Goal: Transaction & Acquisition: Book appointment/travel/reservation

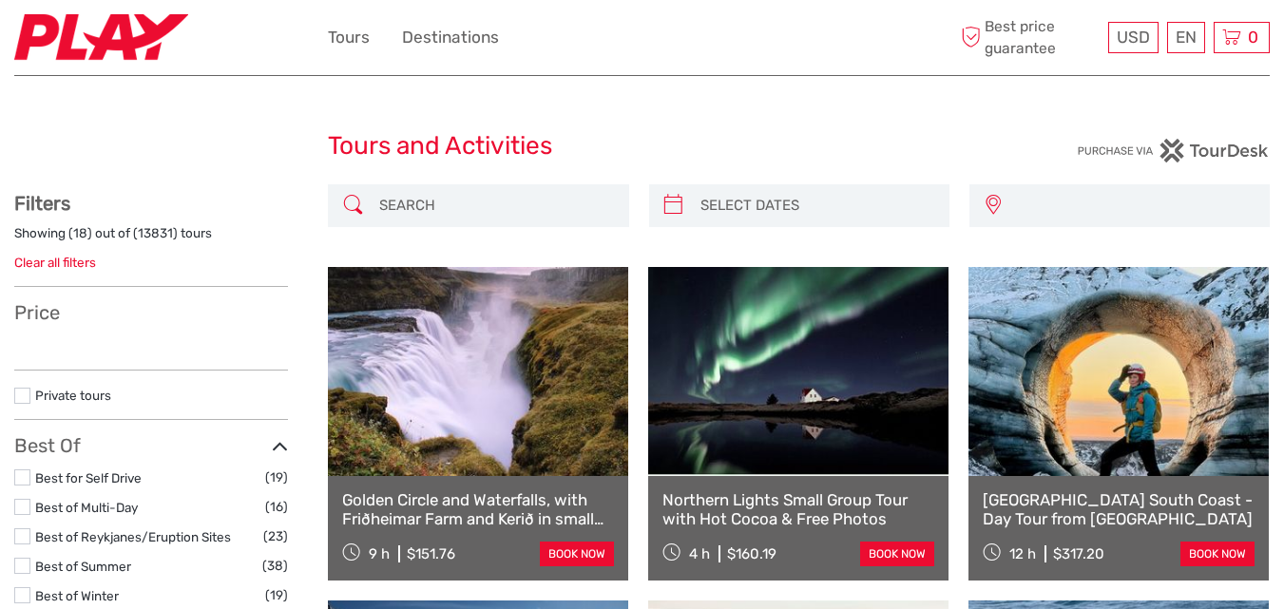
select select
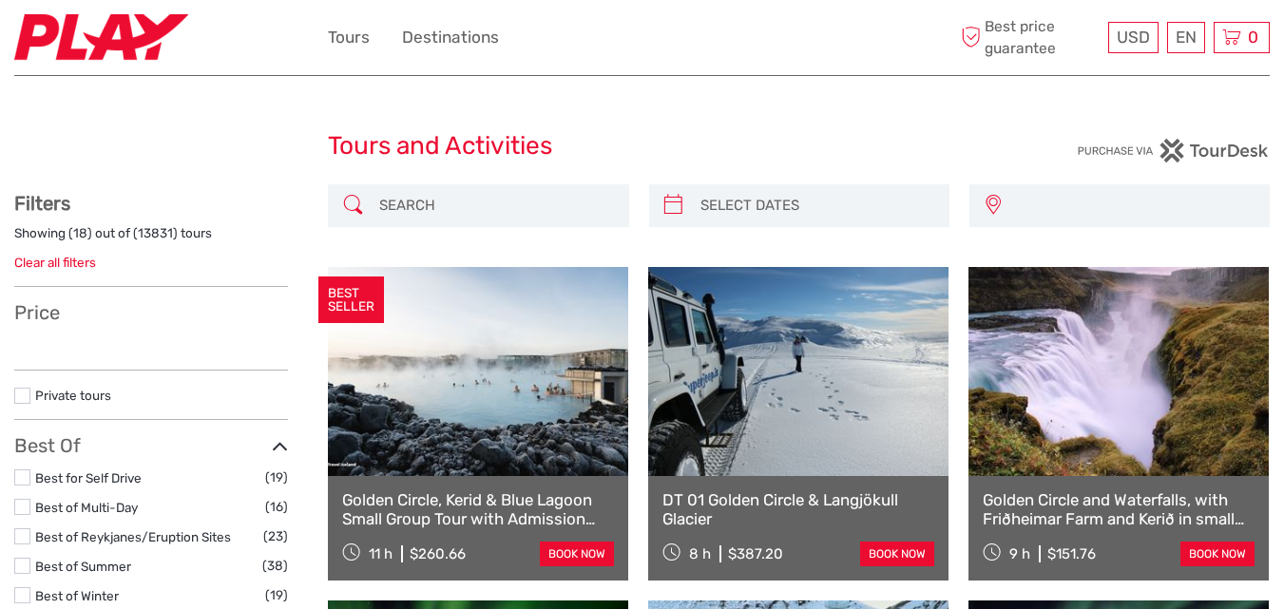
select select
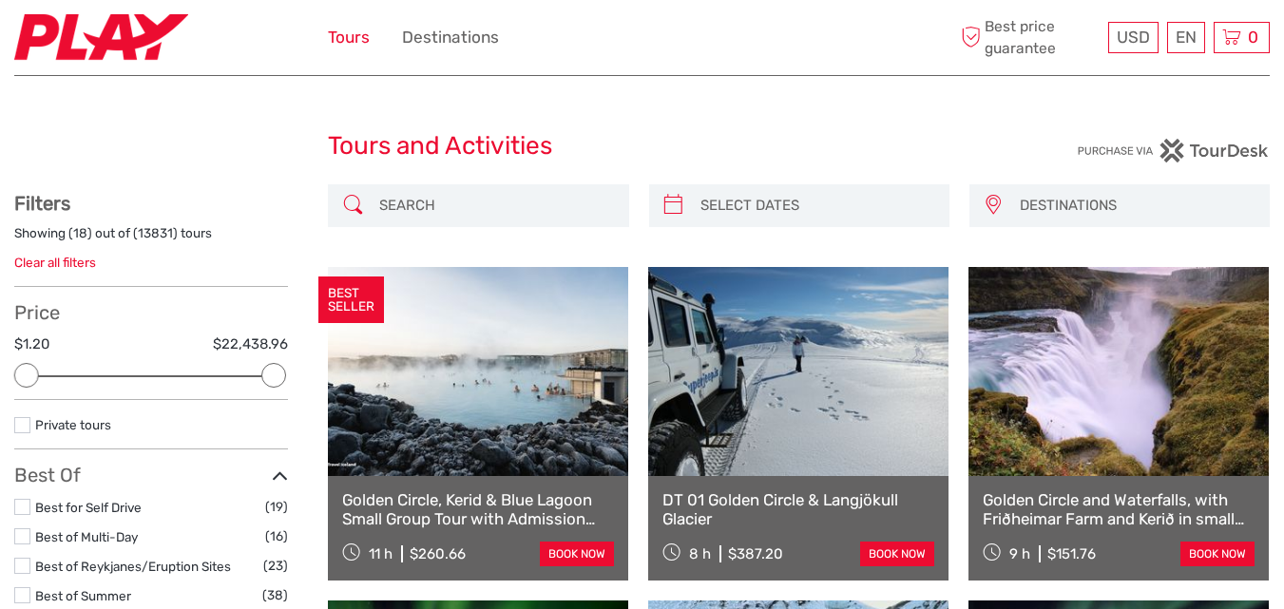
click at [342, 38] on link "Tours" at bounding box center [349, 38] width 42 height 28
click at [1053, 203] on span "DESTINATIONS" at bounding box center [1135, 205] width 249 height 31
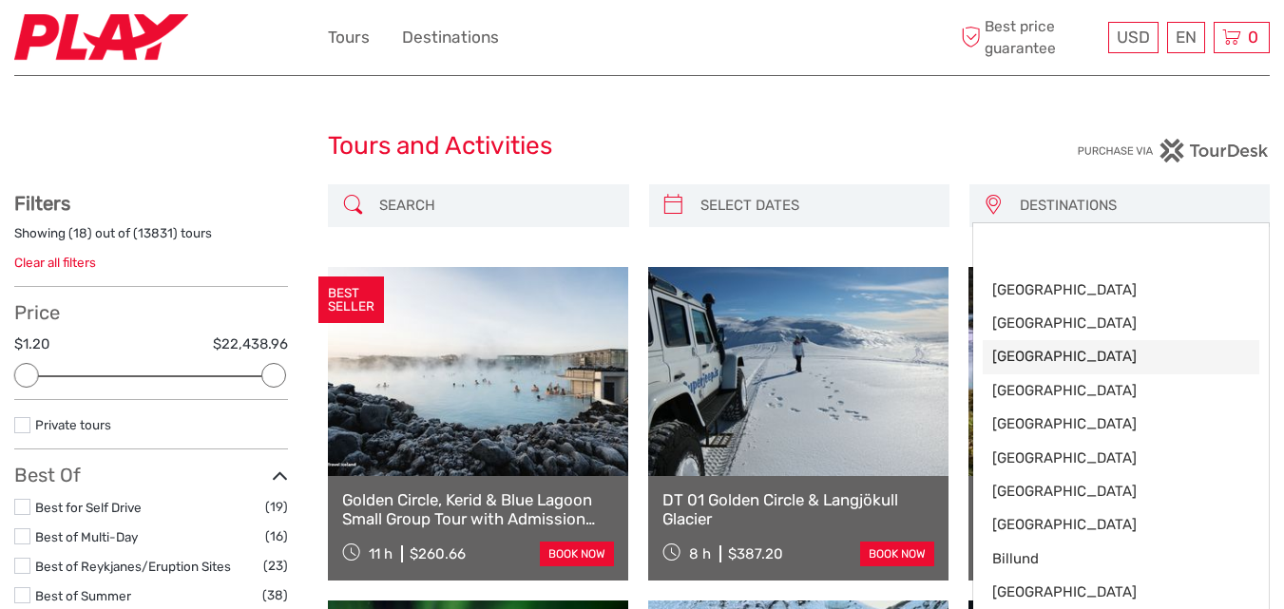
click at [1051, 353] on span "[GEOGRAPHIC_DATA]" at bounding box center [1120, 357] width 257 height 20
select select "/Destination/amsterdam"
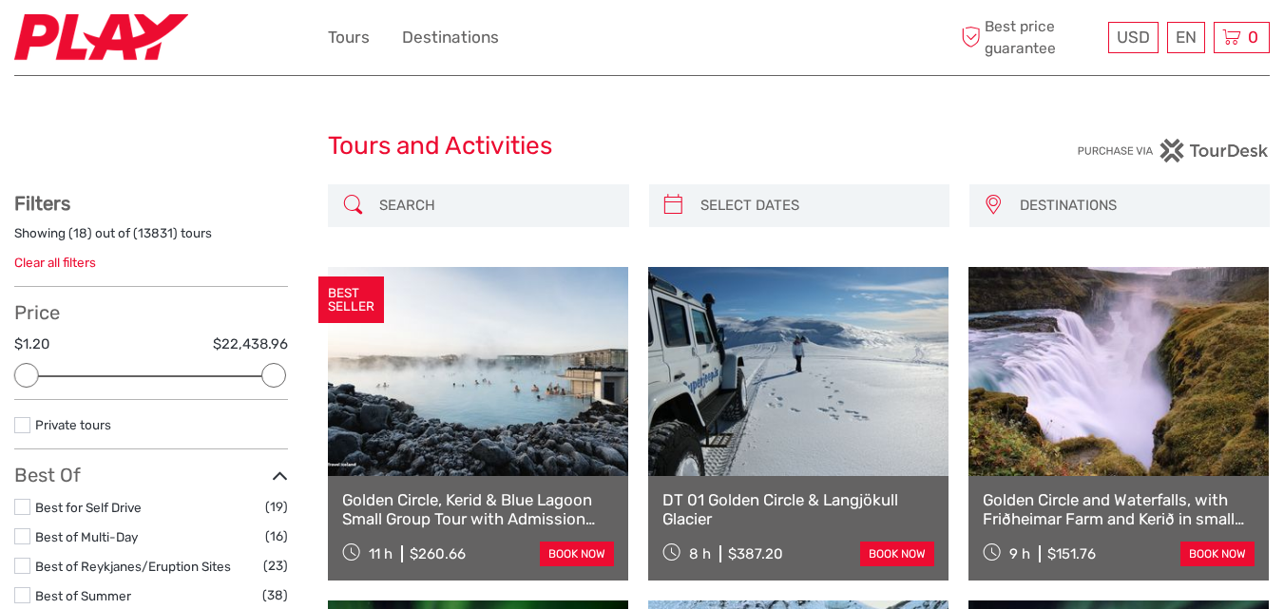
click at [1066, 197] on span "DESTINATIONS" at bounding box center [1135, 205] width 249 height 31
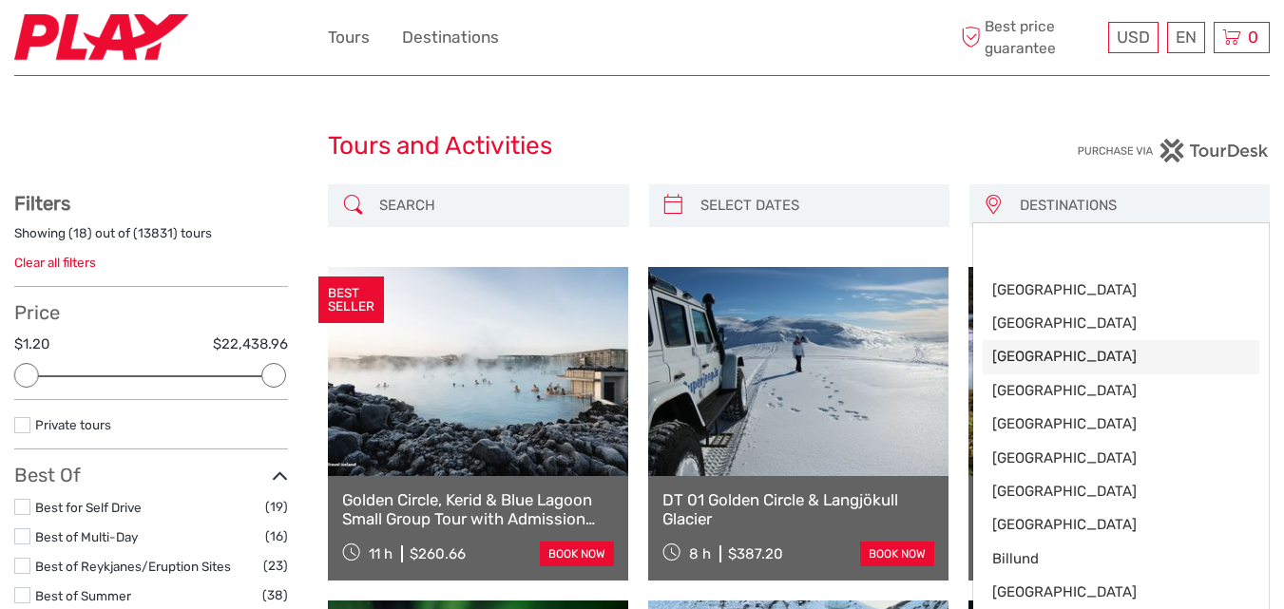
click at [1022, 347] on span "[GEOGRAPHIC_DATA]" at bounding box center [1120, 357] width 257 height 20
select select "/Destination/amsterdam"
select select
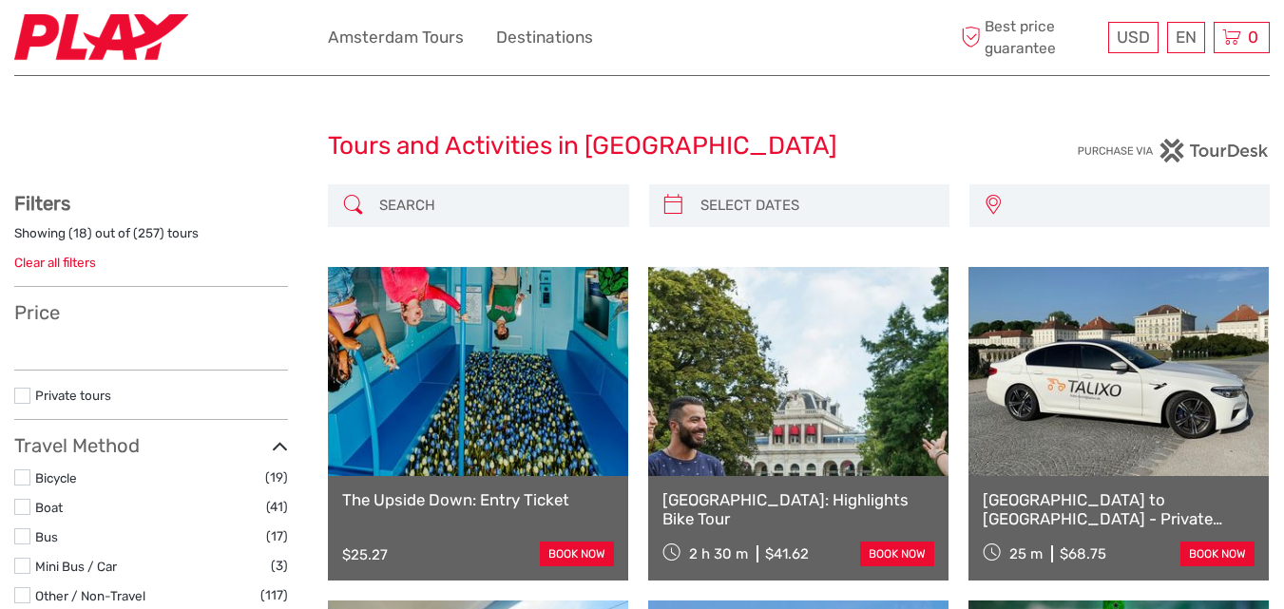
select select
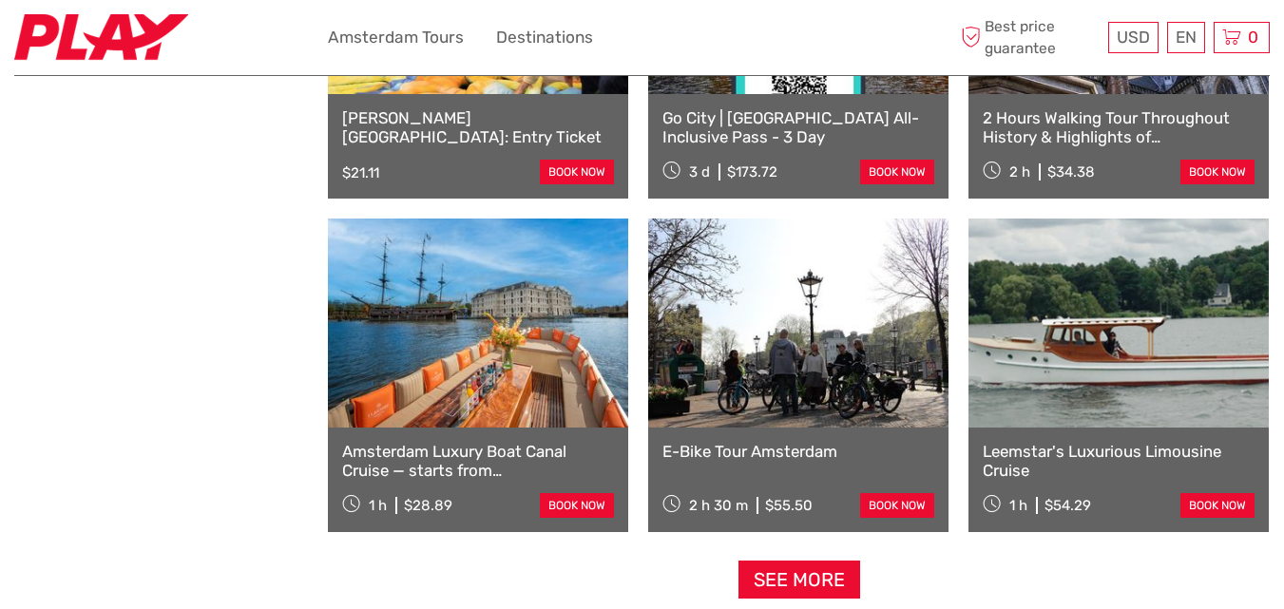
scroll to position [1805, 0]
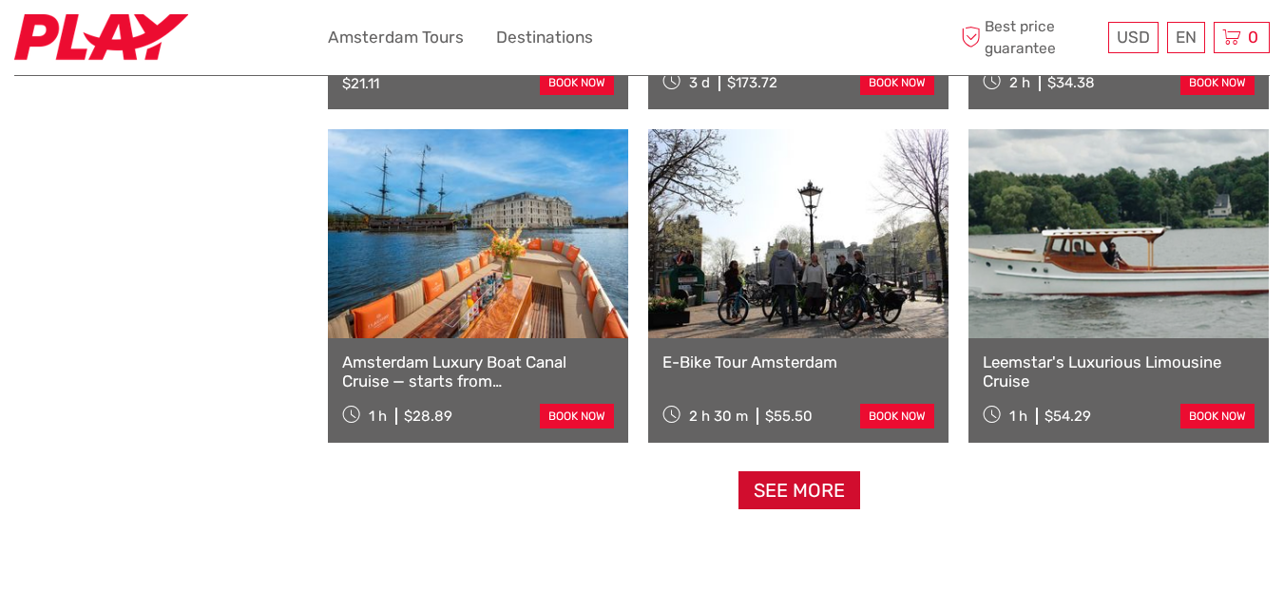
click at [801, 480] on link "See more" at bounding box center [799, 490] width 122 height 39
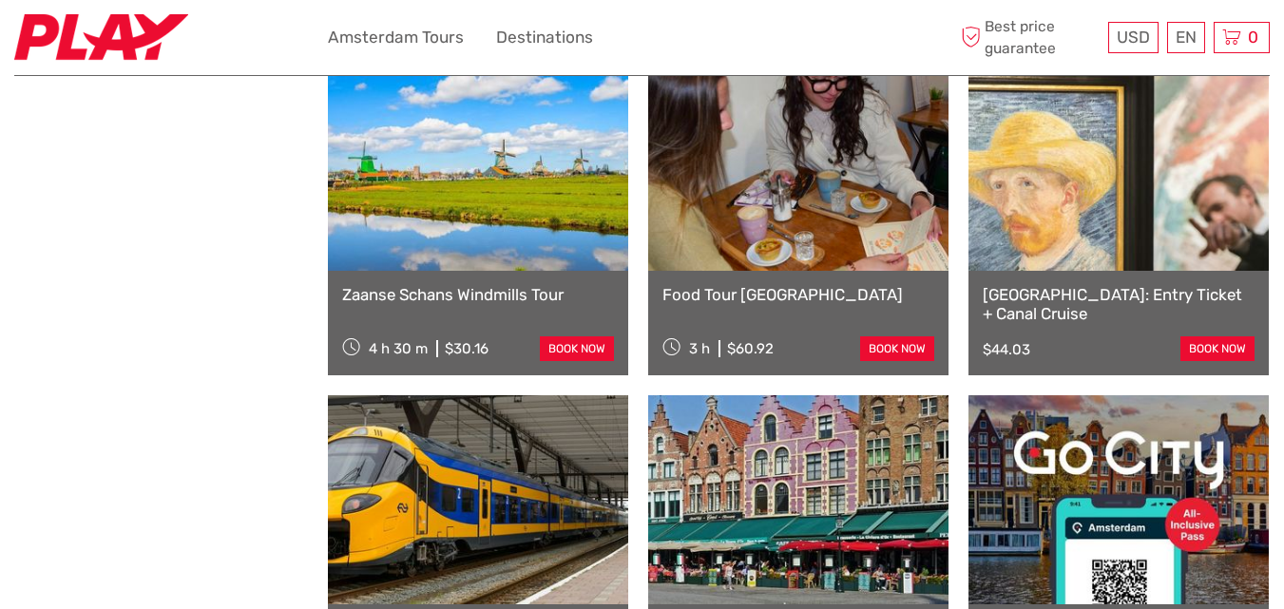
scroll to position [3515, 0]
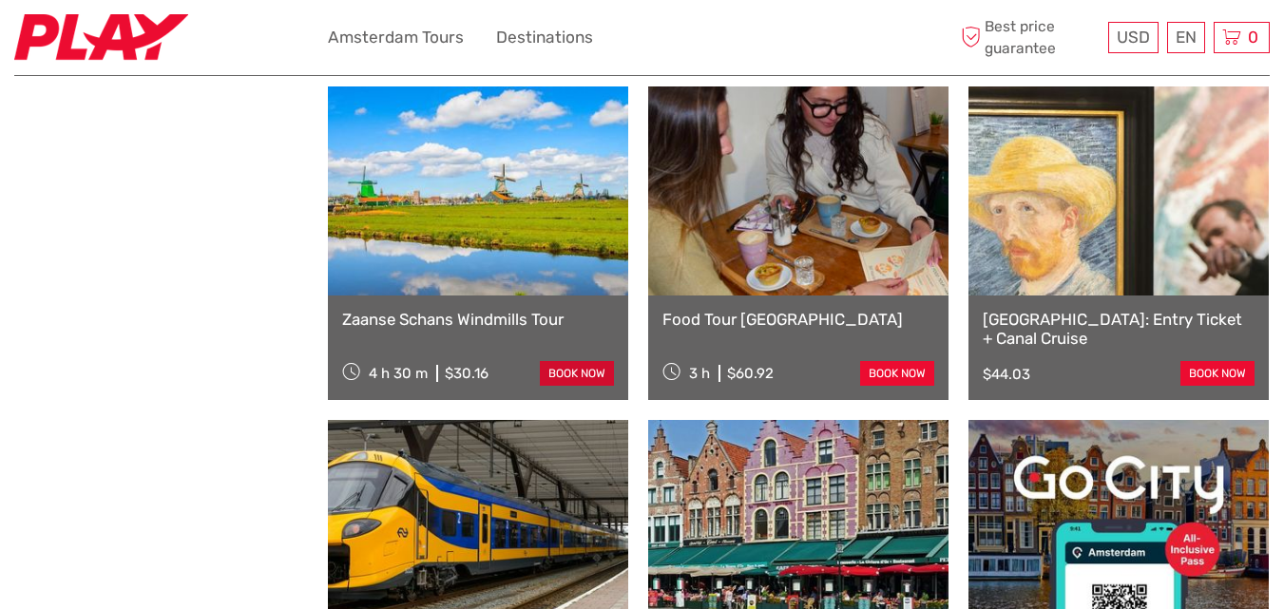
click at [576, 362] on link "book now" at bounding box center [577, 373] width 74 height 25
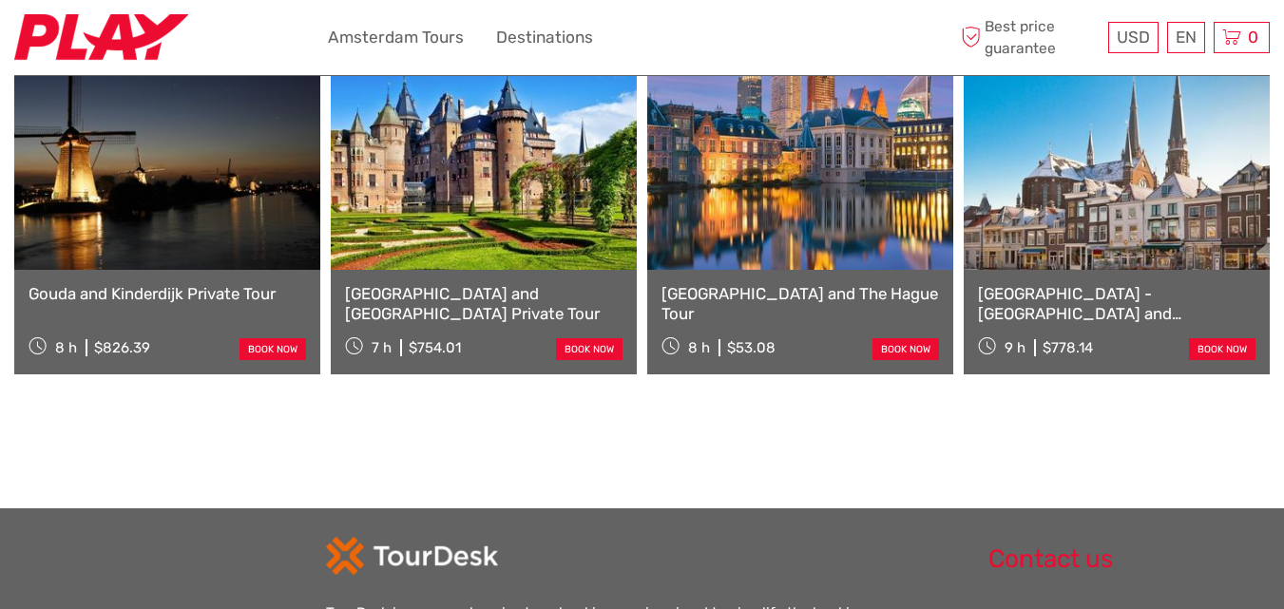
scroll to position [2090, 0]
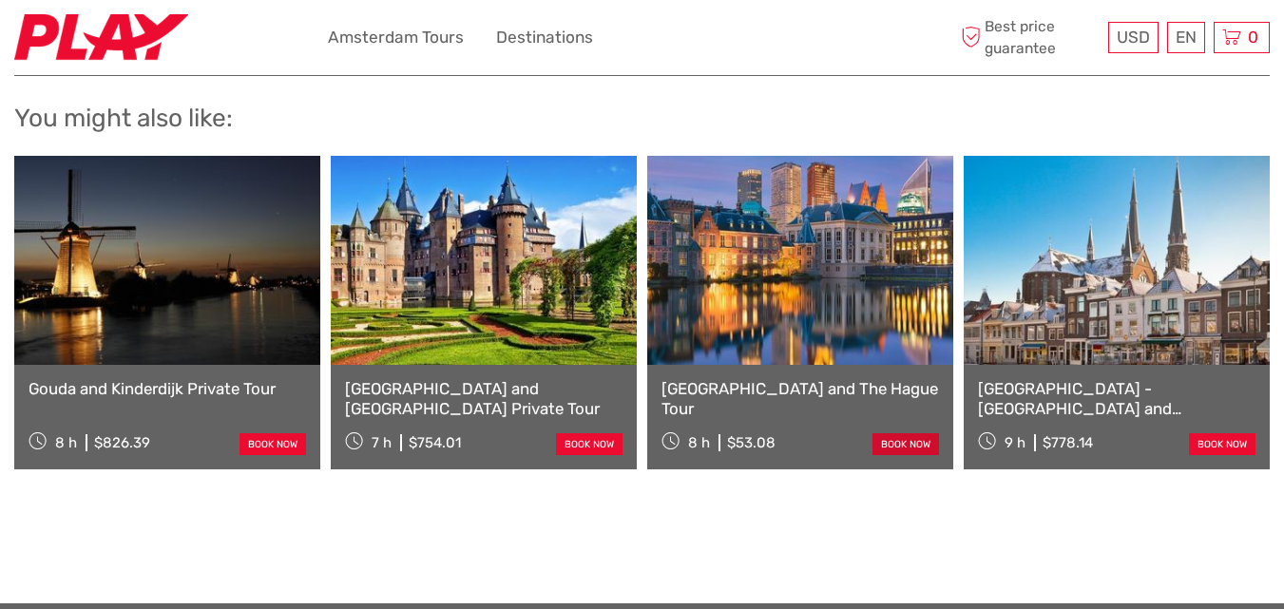
click at [908, 433] on link "book now" at bounding box center [905, 444] width 67 height 22
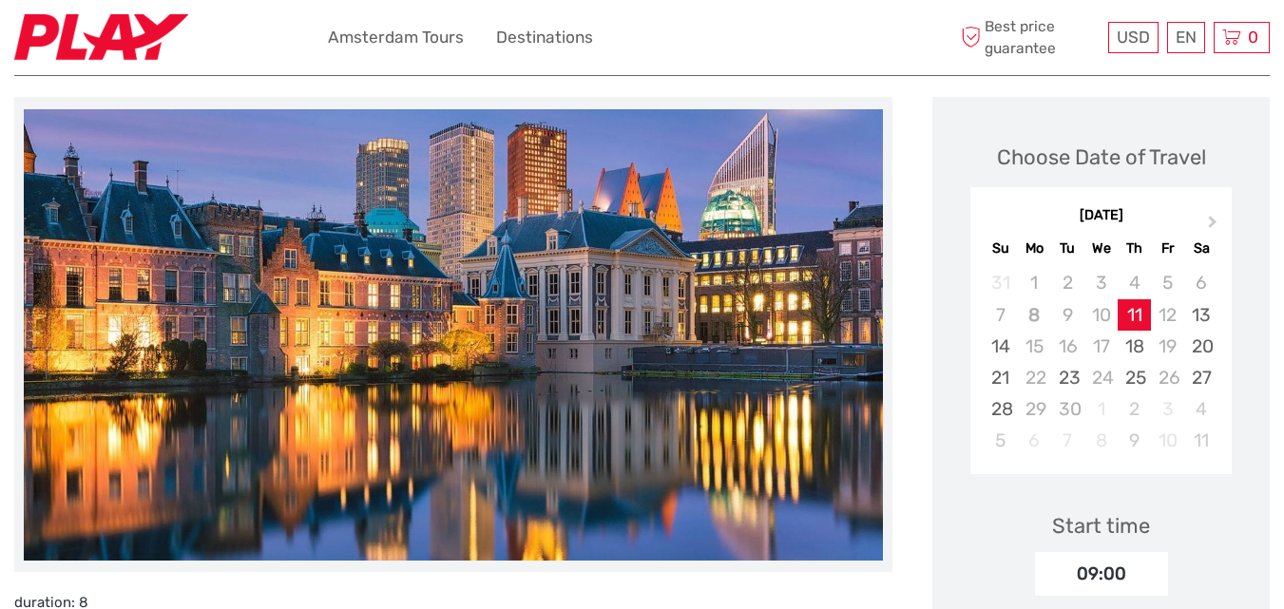
scroll to position [190, 0]
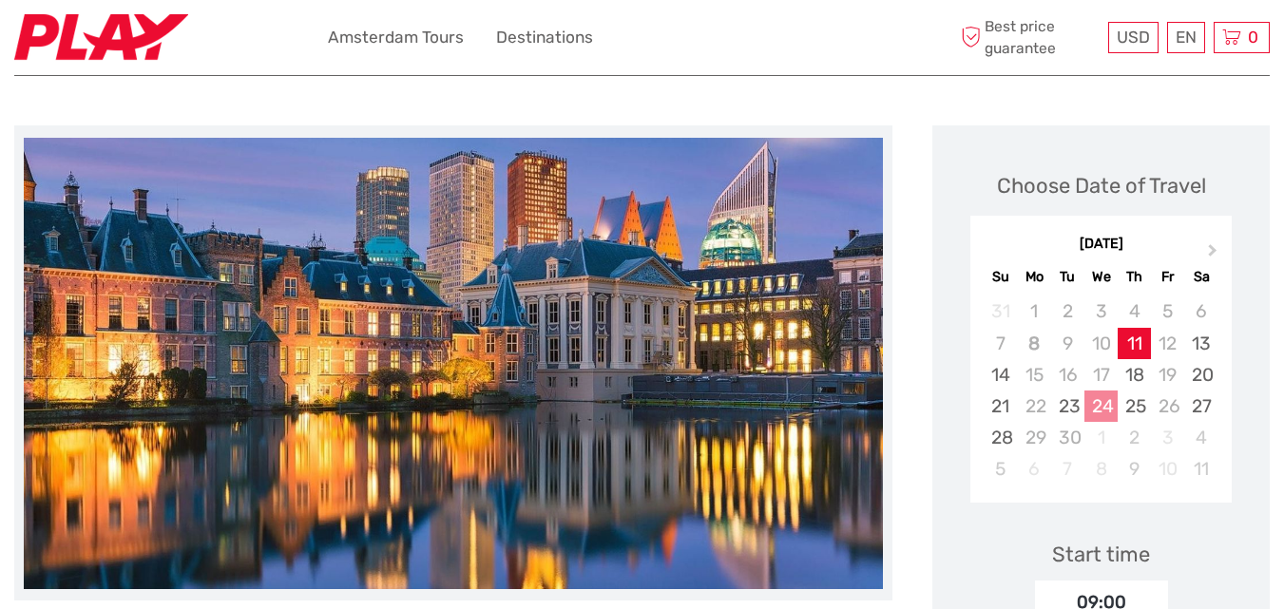
click at [1107, 408] on div "24" at bounding box center [1100, 405] width 33 height 31
click at [1100, 402] on div "24" at bounding box center [1100, 405] width 33 height 31
click at [1137, 401] on div "25" at bounding box center [1133, 405] width 33 height 31
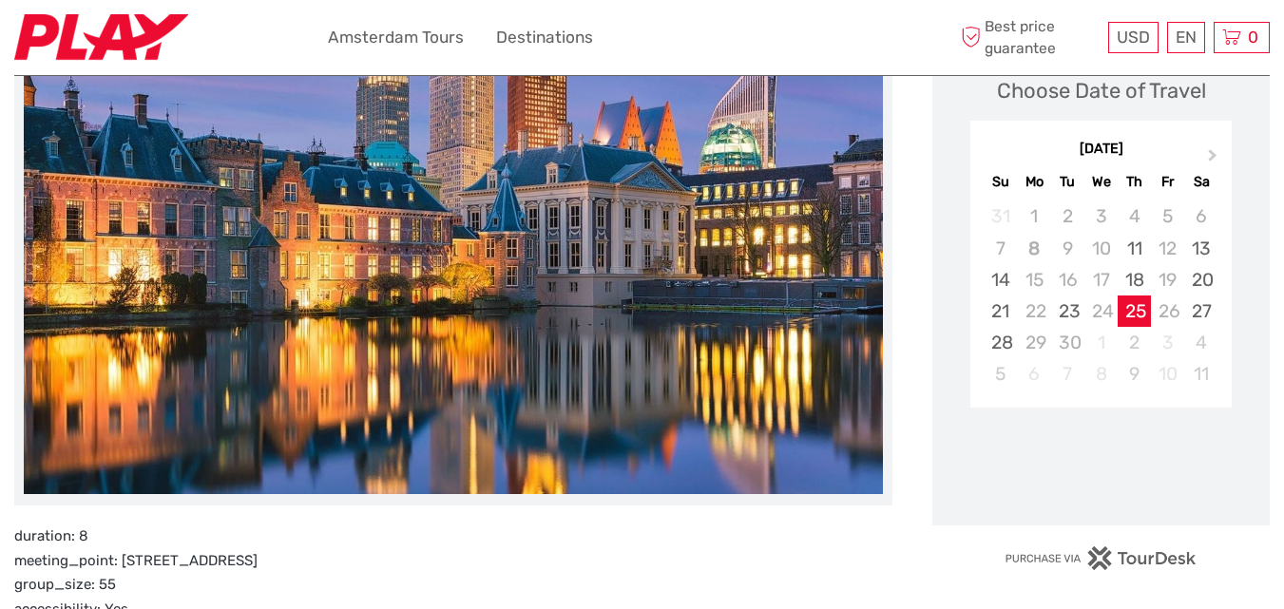
scroll to position [0, 0]
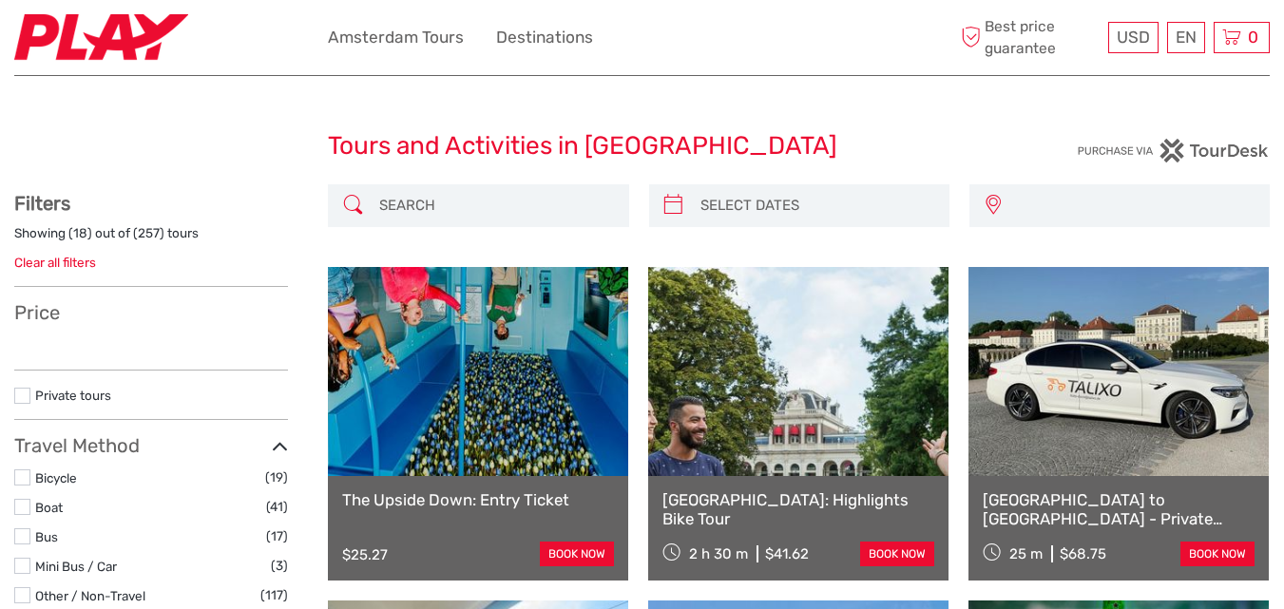
select select
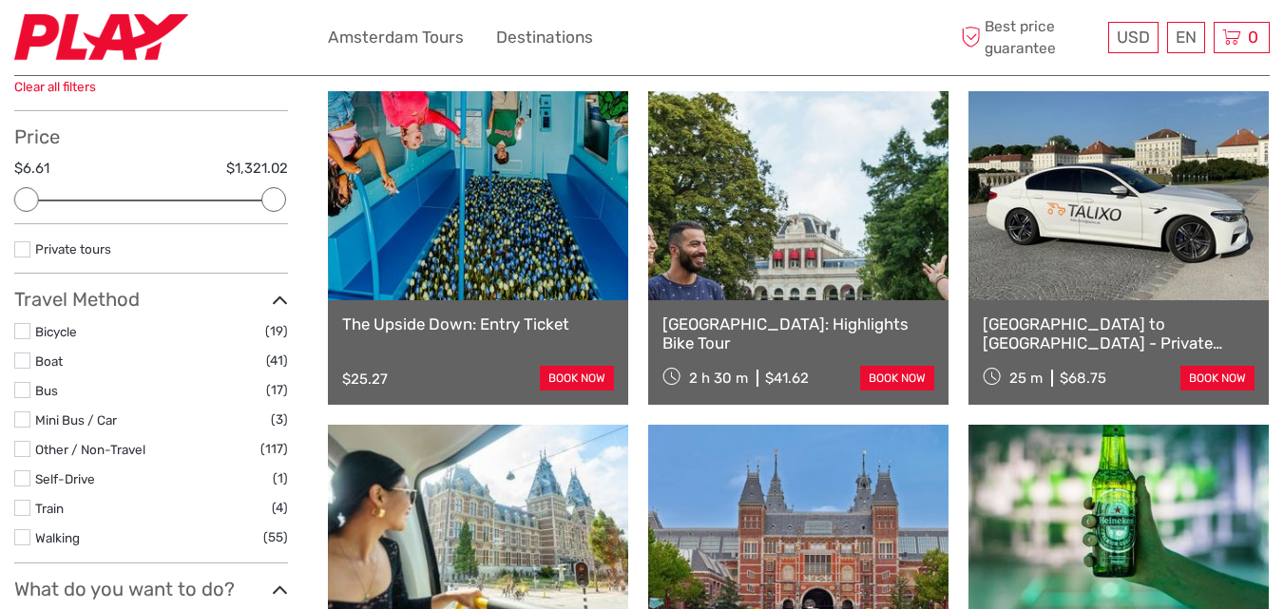
scroll to position [190, 0]
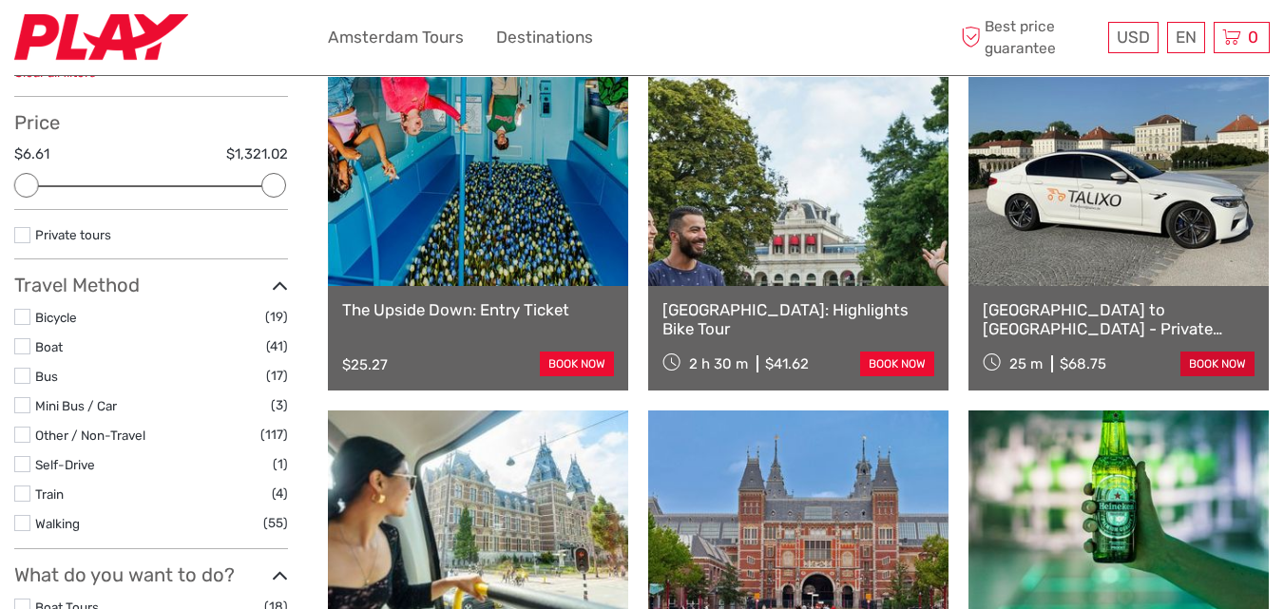
click at [1217, 354] on link "book now" at bounding box center [1217, 364] width 74 height 25
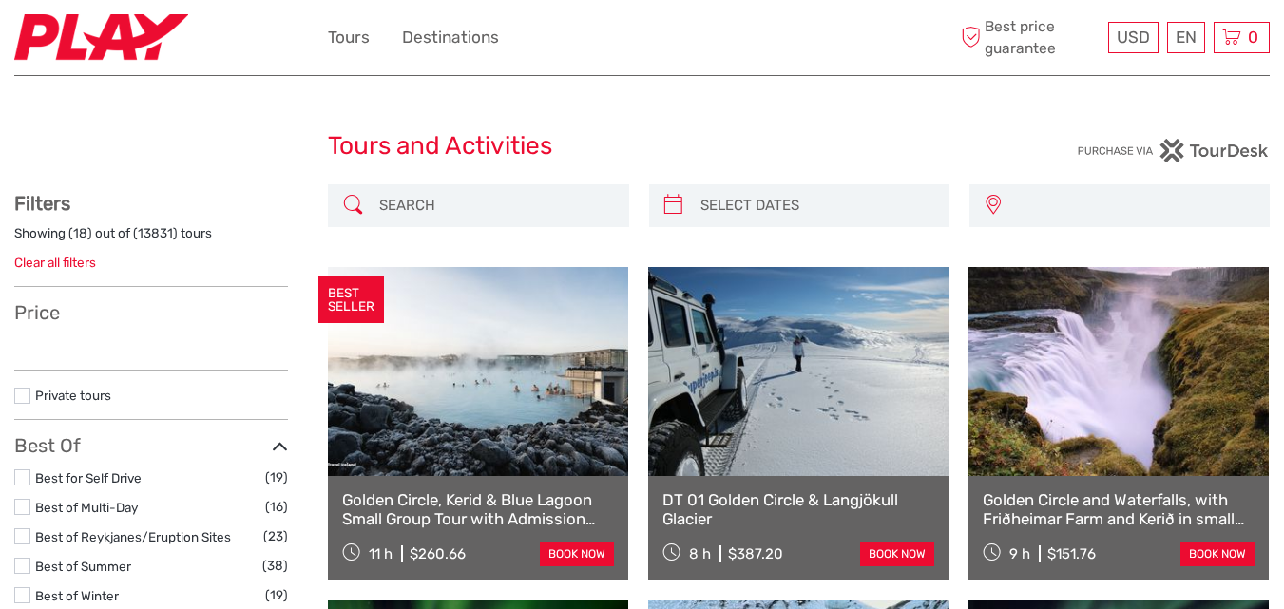
select select
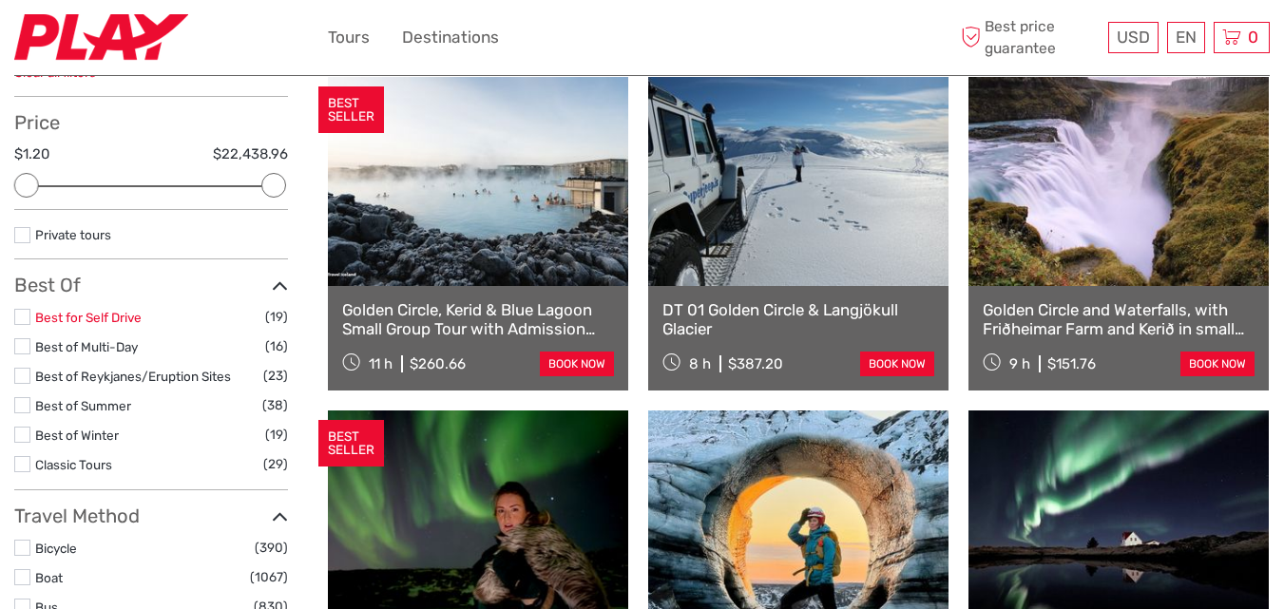
click at [62, 316] on link "Best for Self Drive" at bounding box center [88, 317] width 106 height 15
